Goal: Task Accomplishment & Management: Manage account settings

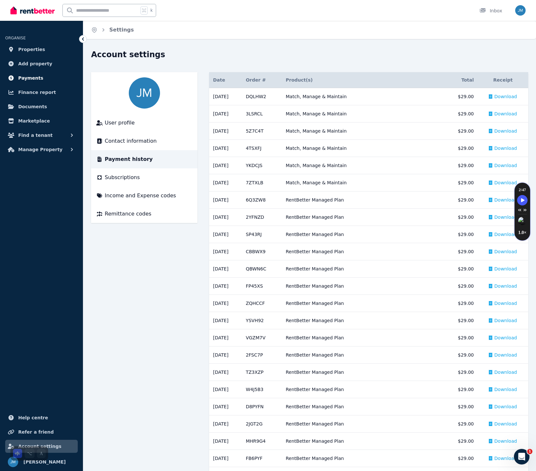
click at [31, 80] on span "Payments" at bounding box center [30, 78] width 25 height 8
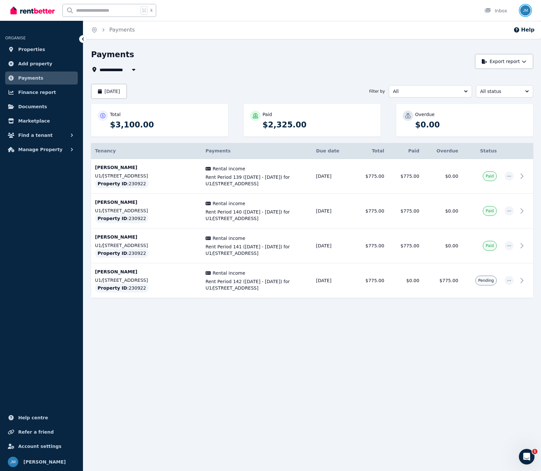
click at [522, 10] on img "button" at bounding box center [525, 10] width 10 height 10
click at [496, 47] on link "Billing" at bounding box center [485, 48] width 35 height 12
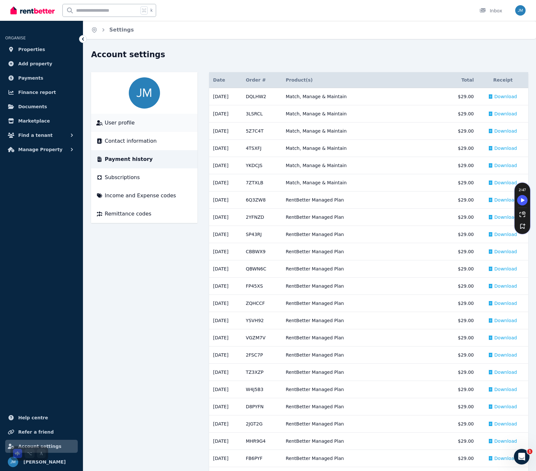
click at [129, 123] on span "User profile" at bounding box center [120, 123] width 30 height 8
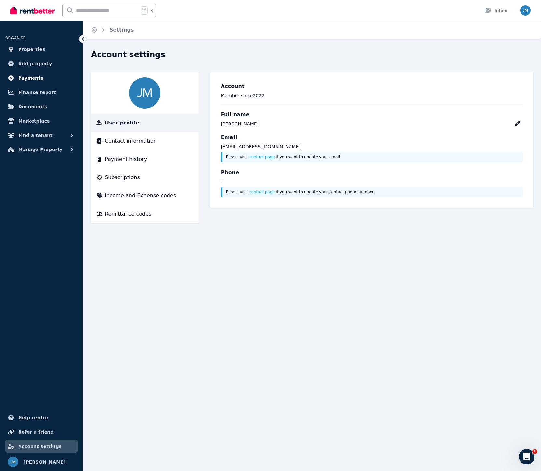
click at [21, 75] on span "Payments" at bounding box center [30, 78] width 25 height 8
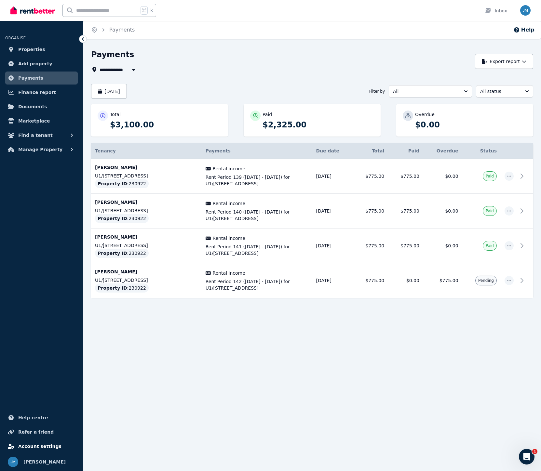
click at [49, 447] on span "Account settings" at bounding box center [39, 447] width 43 height 8
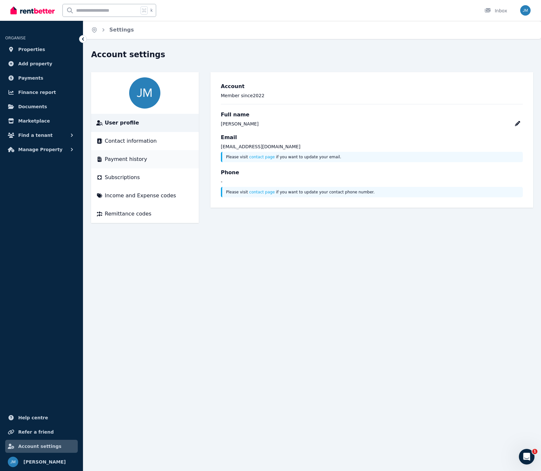
click at [131, 159] on span "Payment history" at bounding box center [126, 160] width 42 height 8
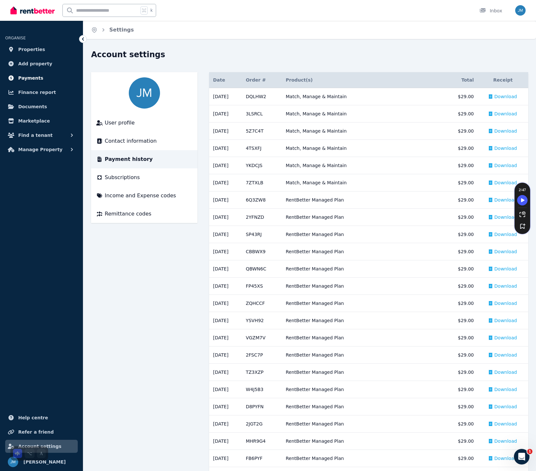
click at [25, 80] on span "Payments" at bounding box center [30, 78] width 25 height 8
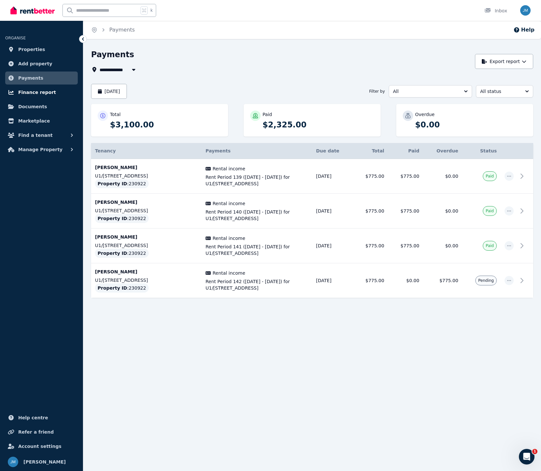
click at [29, 94] on span "Finance report" at bounding box center [37, 92] width 38 height 8
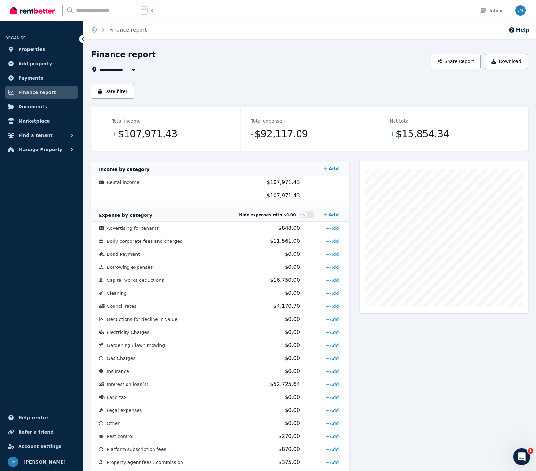
click at [522, 459] on icon "Open Intercom Messenger" at bounding box center [521, 456] width 11 height 11
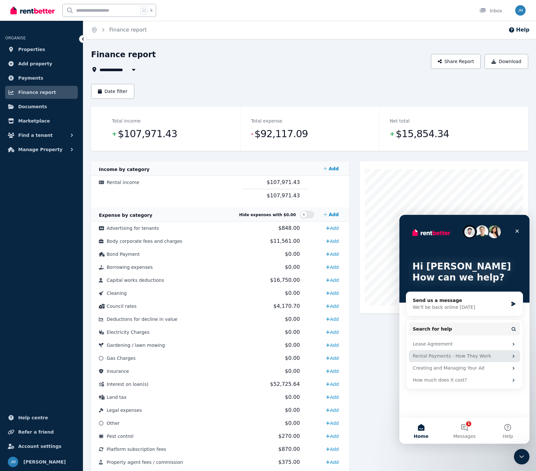
click at [458, 360] on div "Rental Payments - How They Work" at bounding box center [464, 356] width 111 height 12
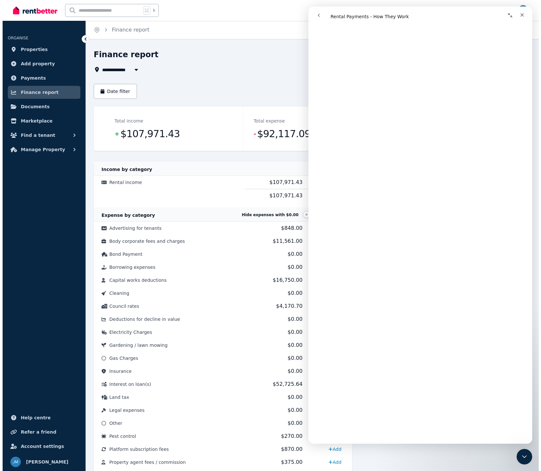
scroll to position [592, 0]
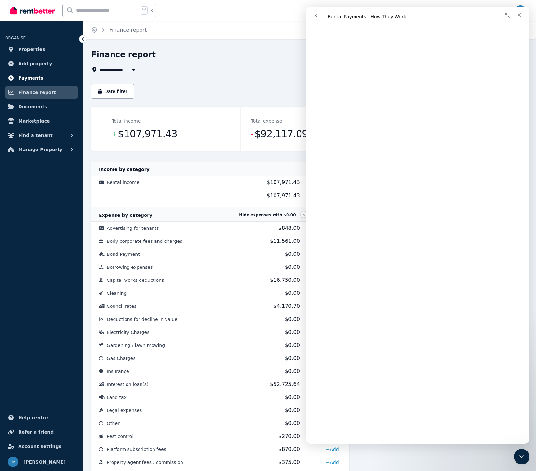
click at [34, 78] on span "Payments" at bounding box center [30, 78] width 25 height 8
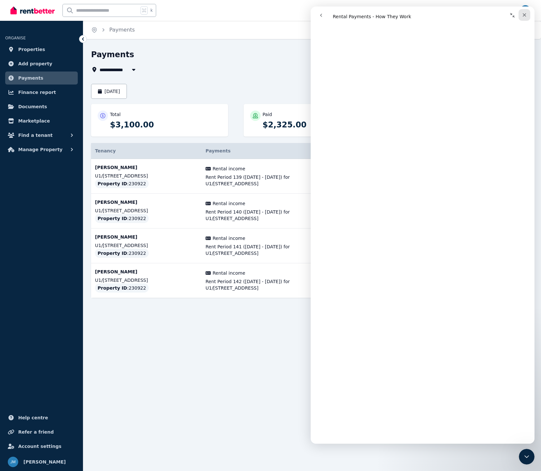
click at [525, 14] on icon "Close" at bounding box center [524, 14] width 5 height 5
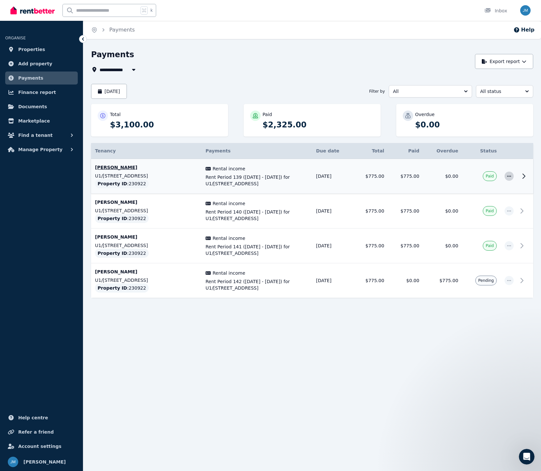
click at [508, 177] on icon "button" at bounding box center [509, 176] width 4 height 1
click at [526, 178] on icon at bounding box center [524, 176] width 8 height 8
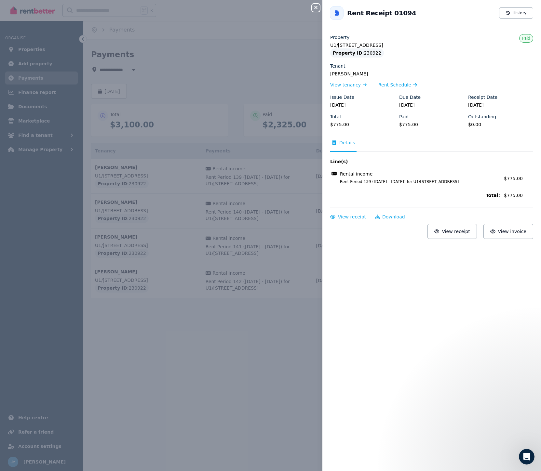
click at [319, 8] on icon "button" at bounding box center [316, 7] width 8 height 5
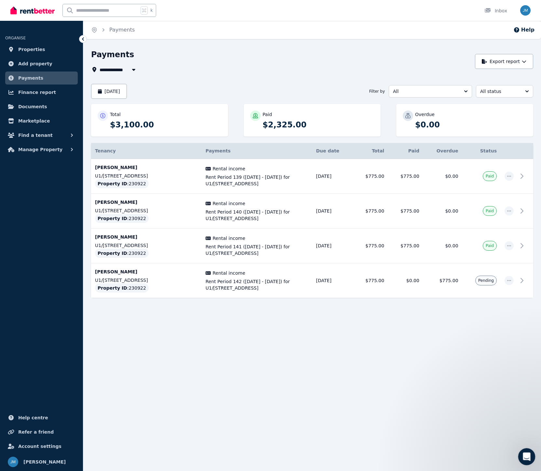
click at [529, 456] on icon "Open Intercom Messenger" at bounding box center [526, 456] width 11 height 11
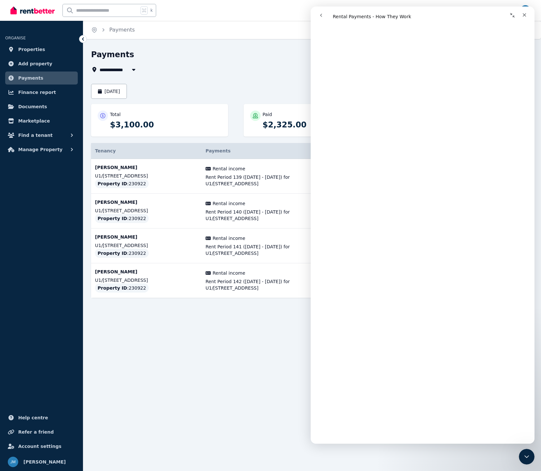
scroll to position [1779, 0]
click at [258, 354] on div "**********" at bounding box center [270, 235] width 541 height 471
click at [525, 18] on div "Close" at bounding box center [525, 15] width 12 height 12
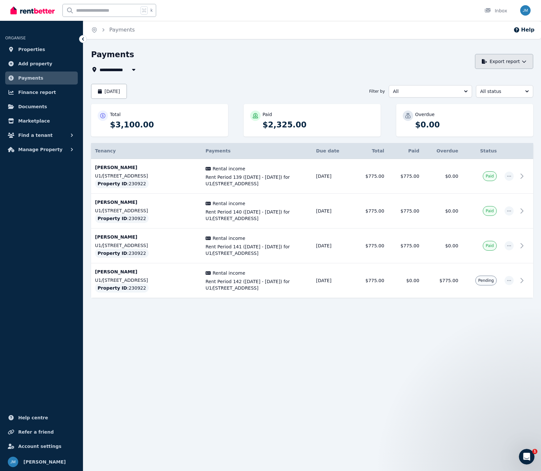
scroll to position [0, 0]
click at [525, 455] on icon "Open Intercom Messenger" at bounding box center [526, 456] width 11 height 11
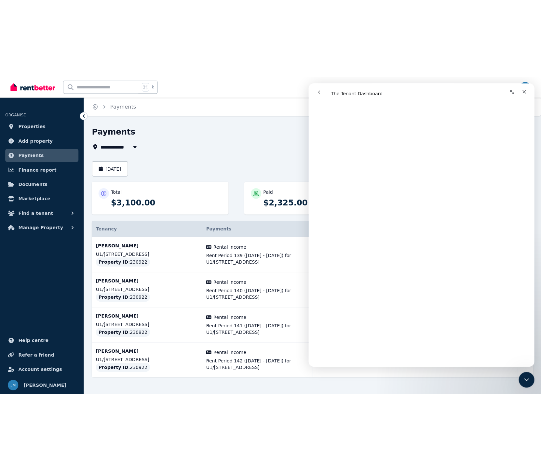
scroll to position [278, 0]
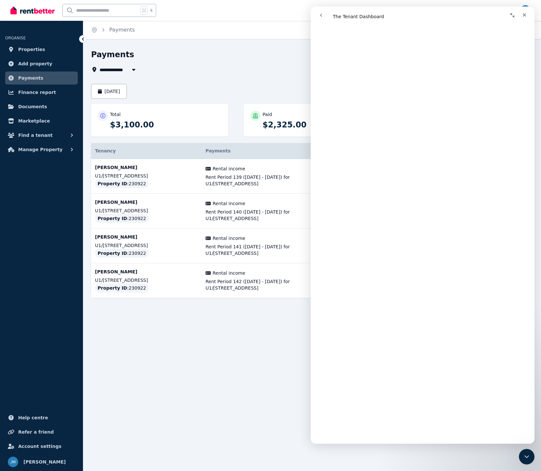
click at [27, 294] on ul "ORGANISE Properties Add property Payments Finance report Documents Marketplace …" at bounding box center [41, 249] width 83 height 444
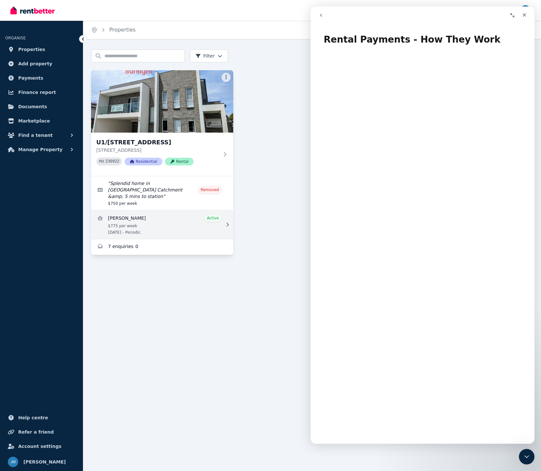
click at [146, 215] on link "View details for Sukhchain Singh" at bounding box center [162, 225] width 142 height 29
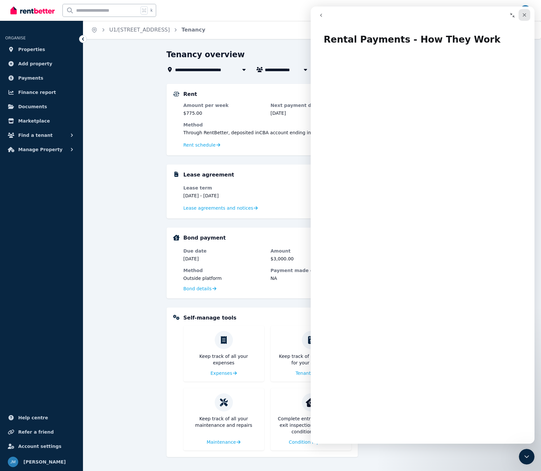
click at [524, 17] on icon "Close" at bounding box center [524, 14] width 5 height 5
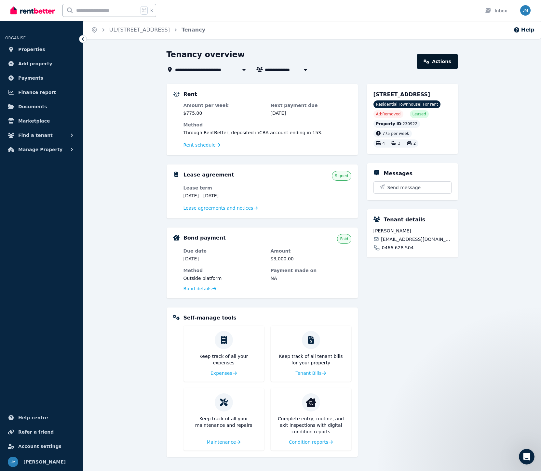
click at [448, 60] on link "Actions" at bounding box center [437, 61] width 41 height 15
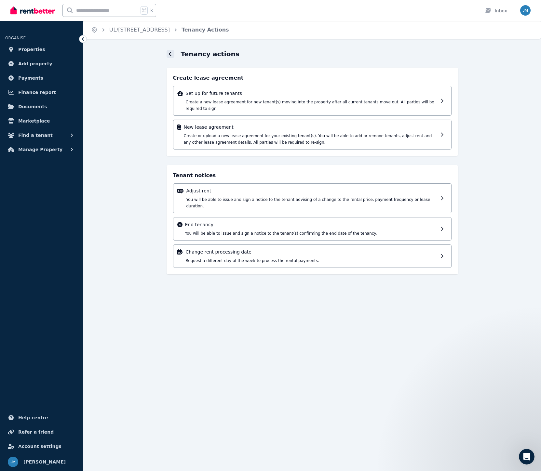
click at [173, 56] on div at bounding box center [171, 54] width 8 height 8
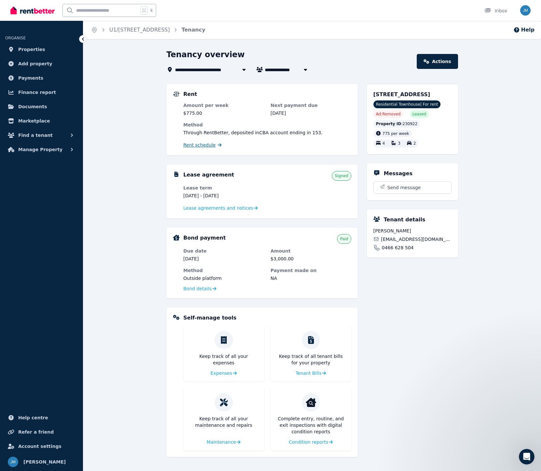
click at [208, 148] on span "Rent schedule" at bounding box center [199, 145] width 32 height 7
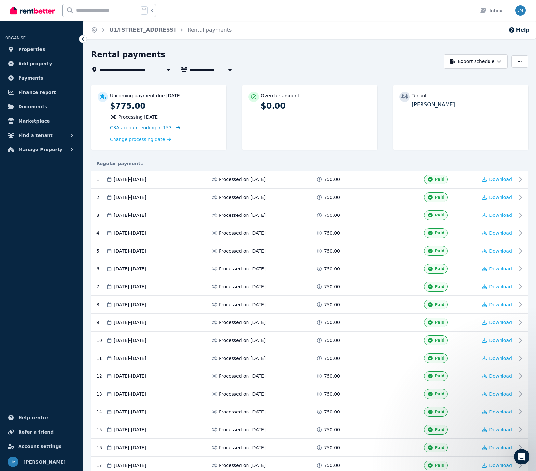
click at [148, 129] on span "CBA account ending in 153" at bounding box center [141, 127] width 62 height 5
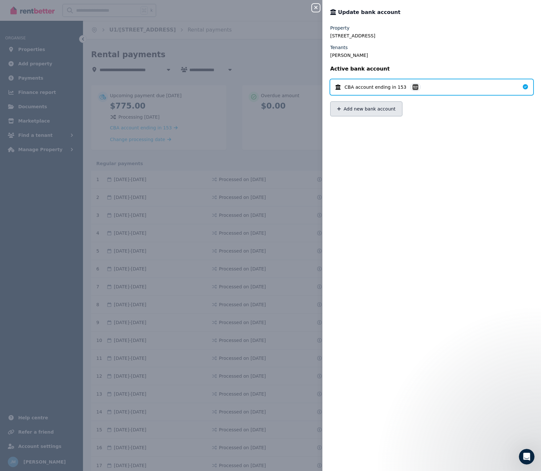
click at [369, 111] on button "Add new bank account" at bounding box center [366, 109] width 72 height 15
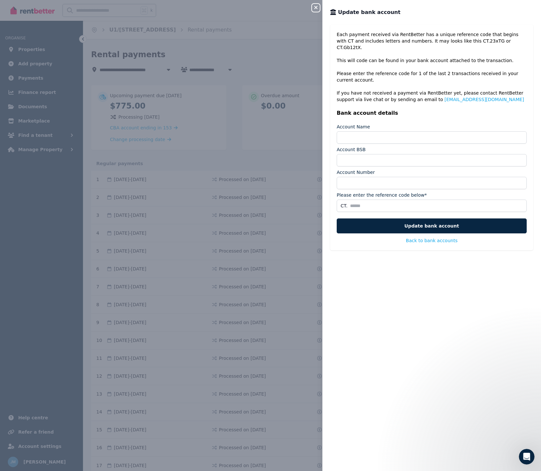
click at [317, 8] on icon "button" at bounding box center [316, 7] width 8 height 5
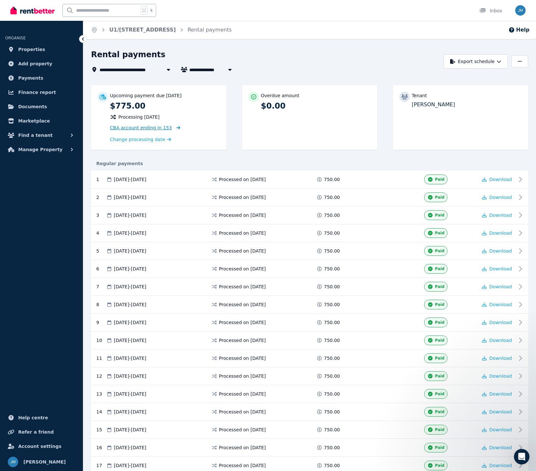
click at [147, 130] on span "CBA account ending in 153" at bounding box center [141, 127] width 62 height 5
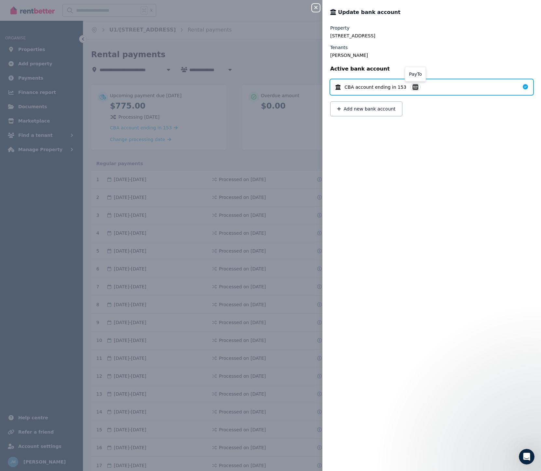
click at [414, 88] on img at bounding box center [416, 87] width 6 height 6
click at [413, 85] on img at bounding box center [416, 87] width 6 height 6
click at [412, 134] on div "Property [STREET_ADDRESS] Tenants [PERSON_NAME] Active bank account CBA account…" at bounding box center [431, 244] width 219 height 439
click at [317, 9] on icon "button" at bounding box center [315, 7] width 3 height 3
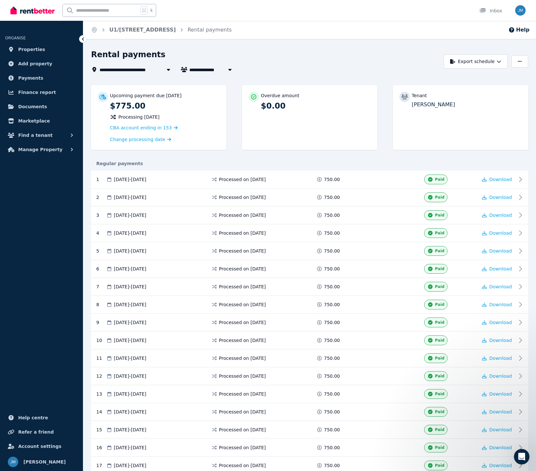
click at [448, 108] on p "[PERSON_NAME]" at bounding box center [467, 105] width 110 height 8
click at [416, 105] on p "[PERSON_NAME]" at bounding box center [467, 105] width 110 height 8
click at [229, 70] on icon "button" at bounding box center [229, 70] width 3 height 2
type input "**********"
click at [514, 63] on button "button" at bounding box center [519, 61] width 17 height 12
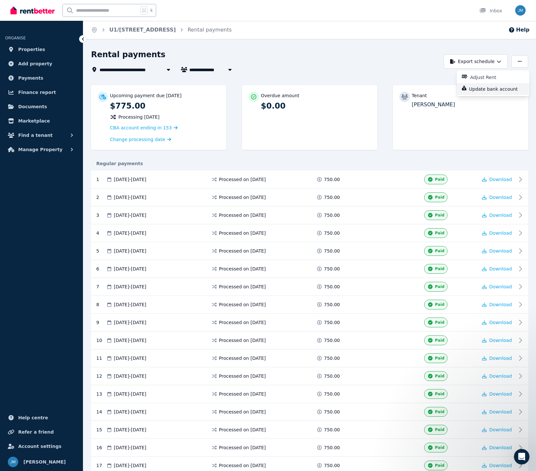
click at [512, 88] on p "Update bank account" at bounding box center [496, 89] width 54 height 7
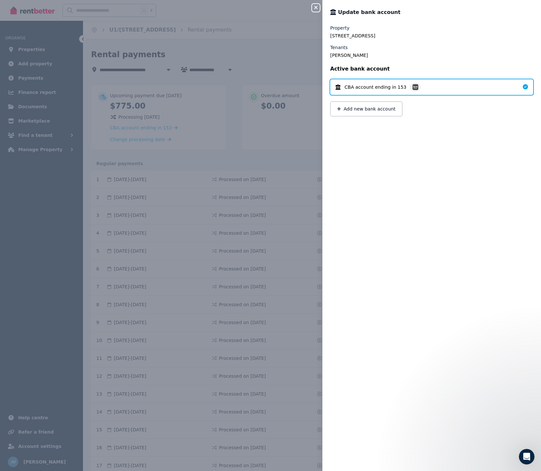
click at [318, 9] on icon "button" at bounding box center [316, 7] width 8 height 5
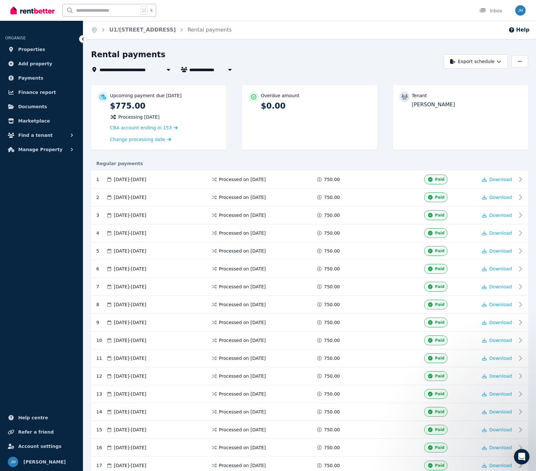
click at [83, 39] on icon at bounding box center [83, 38] width 2 height 3
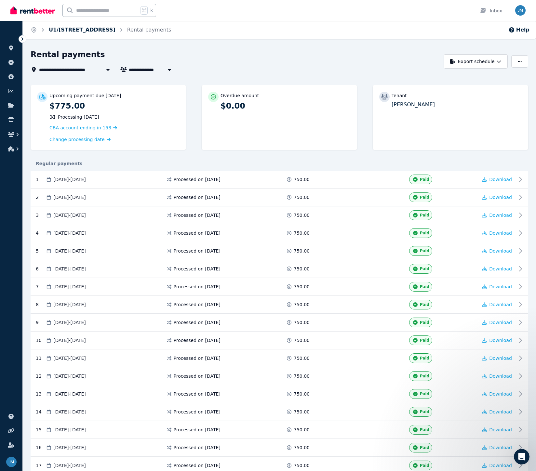
click at [81, 30] on link "U1/[STREET_ADDRESS]" at bounding box center [82, 30] width 67 height 6
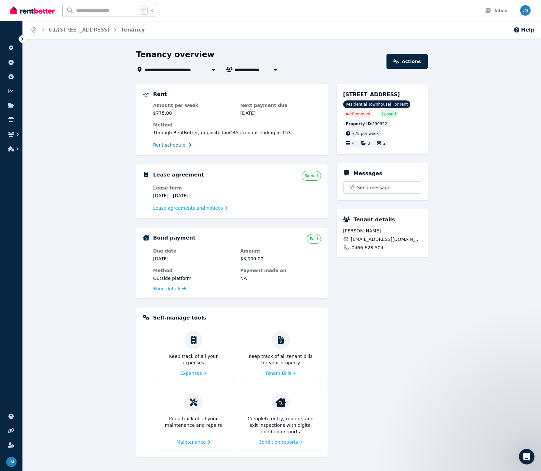
click at [170, 145] on span "Rent schedule" at bounding box center [169, 145] width 32 height 7
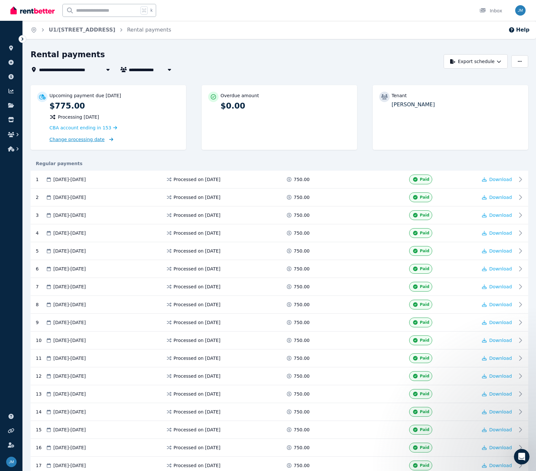
click at [81, 140] on span "Change processing date" at bounding box center [76, 139] width 55 height 7
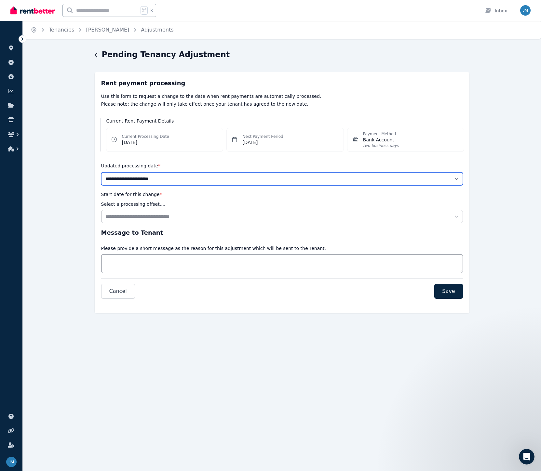
click at [166, 177] on select "**********" at bounding box center [282, 178] width 362 height 13
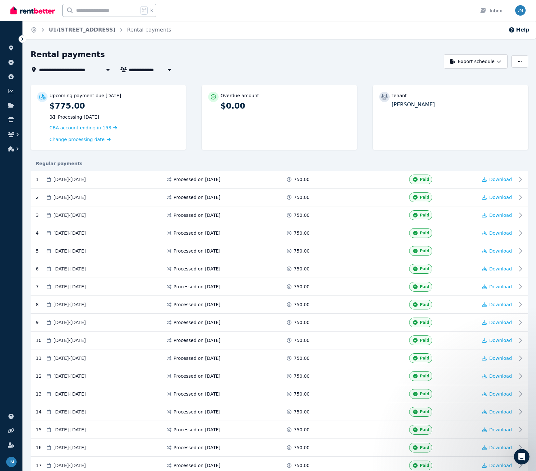
click at [154, 72] on span "[PERSON_NAME]" at bounding box center [153, 70] width 49 height 8
type input "**********"
click at [156, 80] on span "[PERSON_NAME]" at bounding box center [166, 82] width 66 height 7
click at [24, 40] on icon at bounding box center [22, 39] width 7 height 7
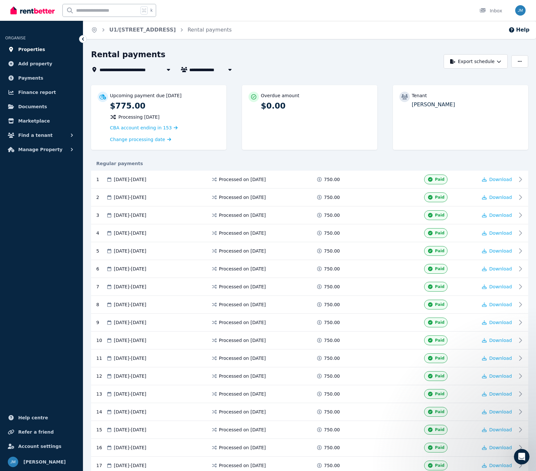
click at [34, 53] on span "Properties" at bounding box center [31, 50] width 27 height 8
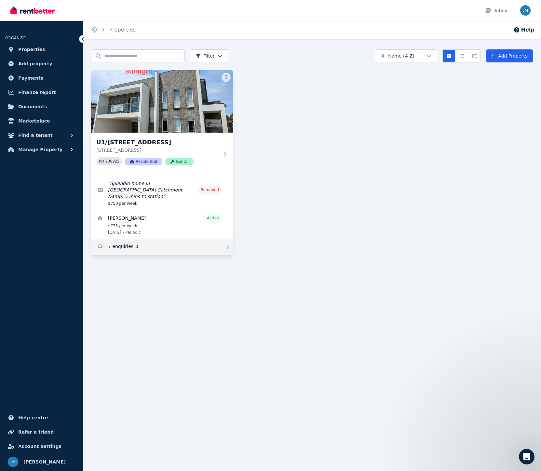
click at [164, 250] on link "Enquiries for U1/215 Targo Road, Girraween" at bounding box center [162, 247] width 142 height 16
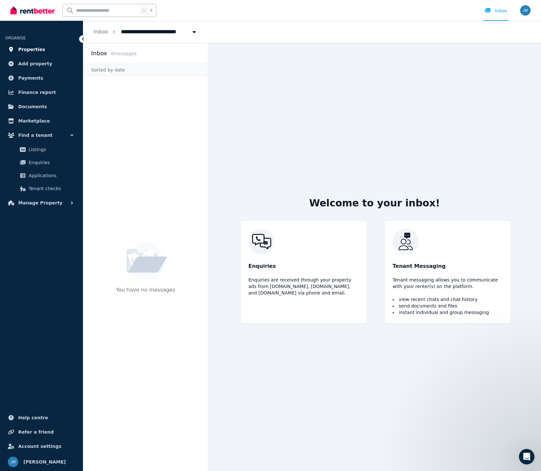
click at [34, 48] on span "Properties" at bounding box center [31, 50] width 27 height 8
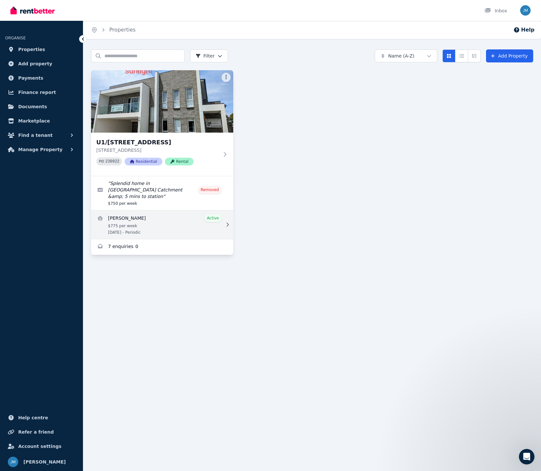
click at [228, 224] on icon at bounding box center [227, 225] width 7 height 5
click at [227, 225] on icon at bounding box center [227, 225] width 2 height 4
click at [153, 224] on link "View details for Sukhchain Singh" at bounding box center [162, 225] width 142 height 29
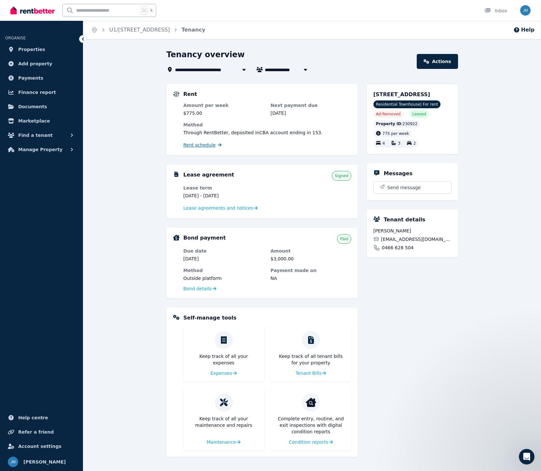
click at [202, 144] on span "Rent schedule" at bounding box center [199, 145] width 32 height 7
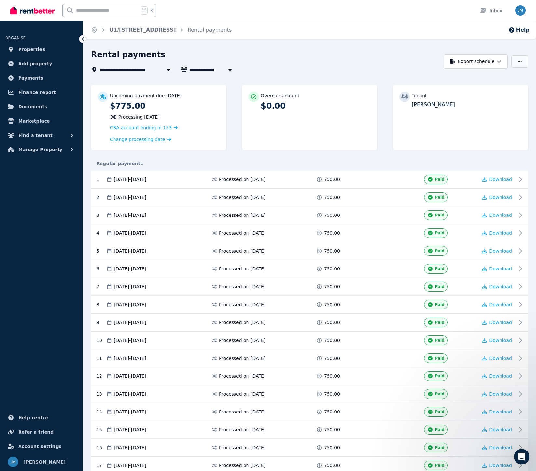
click at [519, 64] on button "button" at bounding box center [519, 61] width 17 height 12
click at [506, 88] on p "Update bank account" at bounding box center [496, 89] width 54 height 7
